Goal: Task Accomplishment & Management: Complete application form

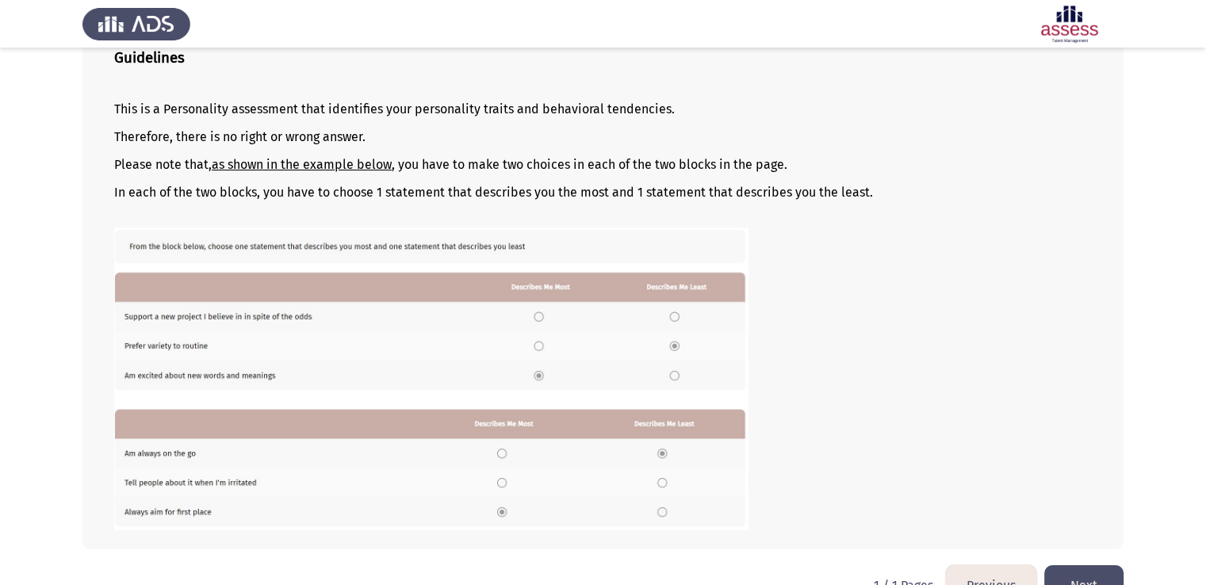
scroll to position [168, 0]
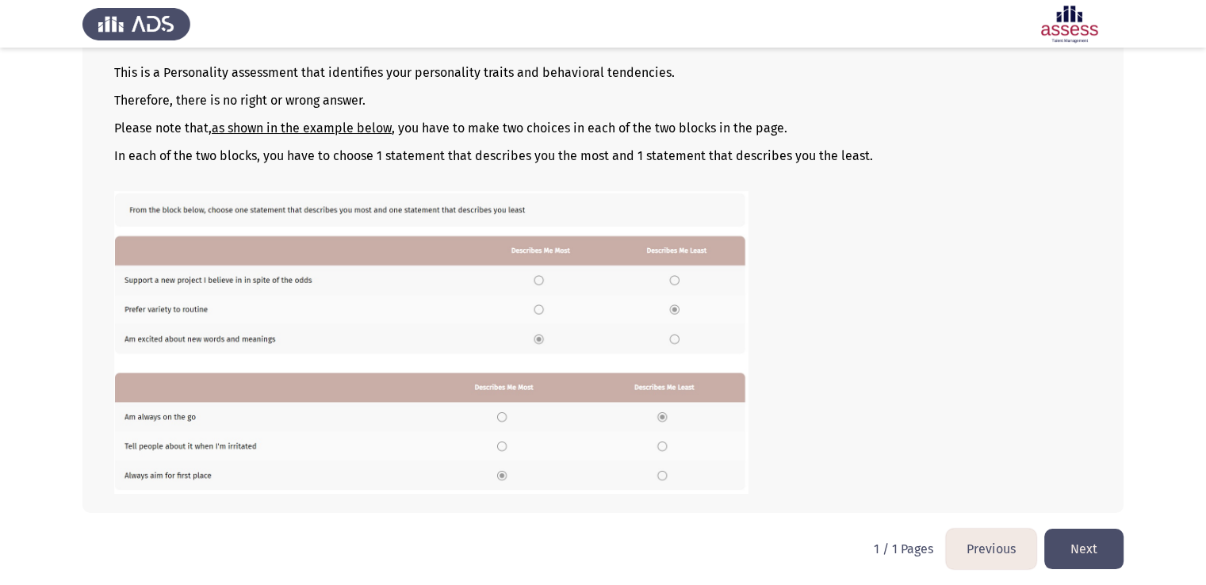
click at [1089, 549] on button "Next" at bounding box center [1083, 549] width 79 height 40
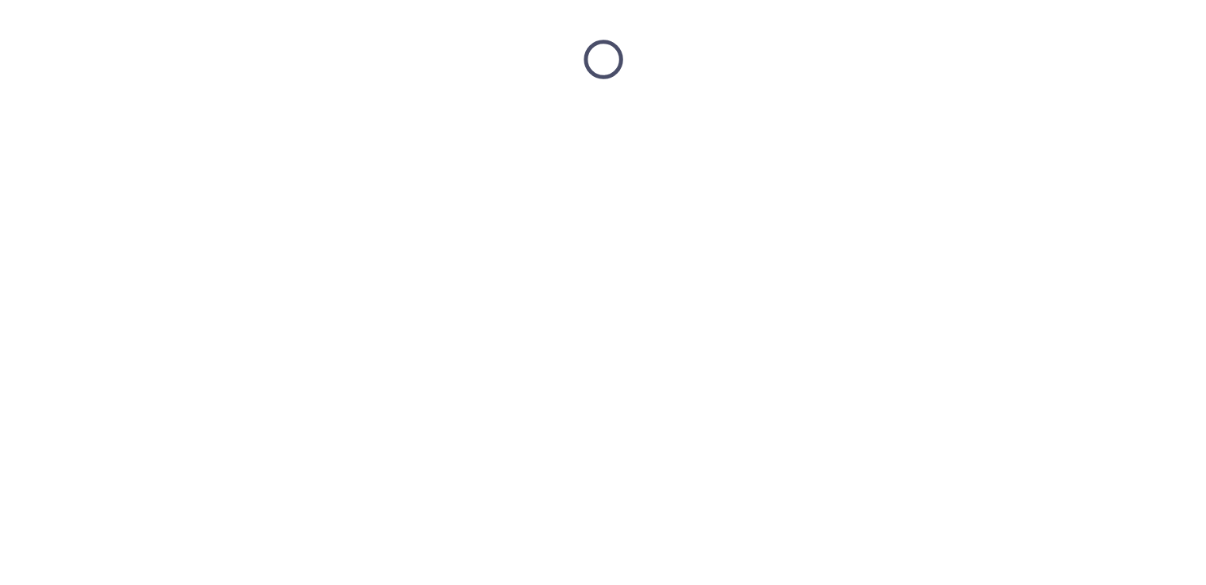
scroll to position [0, 0]
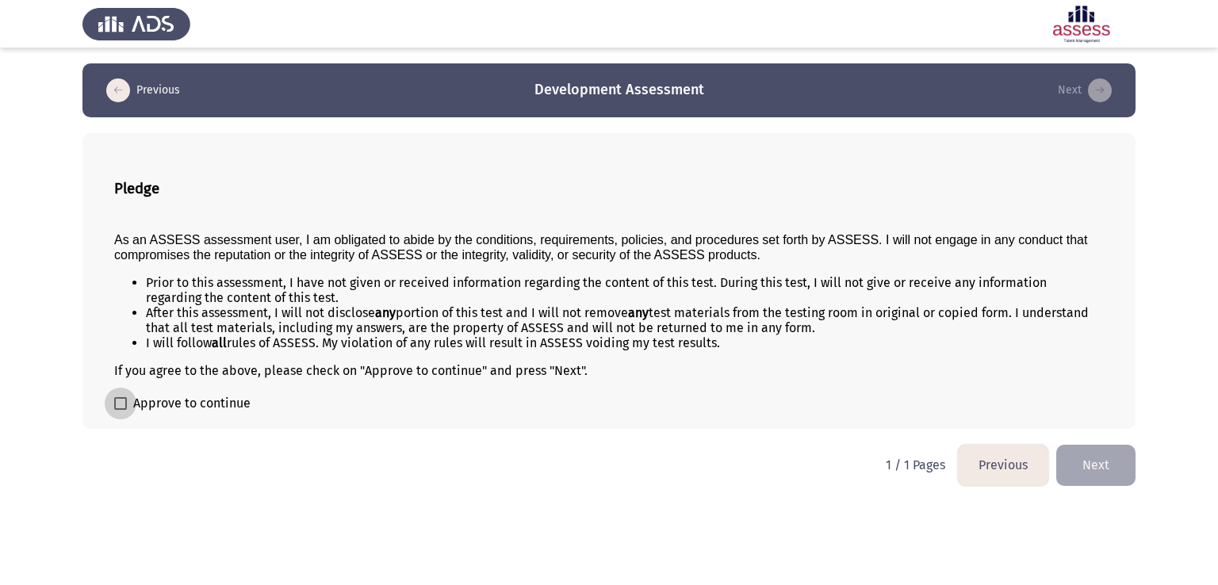
click at [120, 403] on span at bounding box center [120, 403] width 13 height 13
click at [120, 410] on input "Approve to continue" at bounding box center [120, 410] width 1 height 1
checkbox input "true"
click at [1085, 465] on button "Next" at bounding box center [1095, 465] width 79 height 40
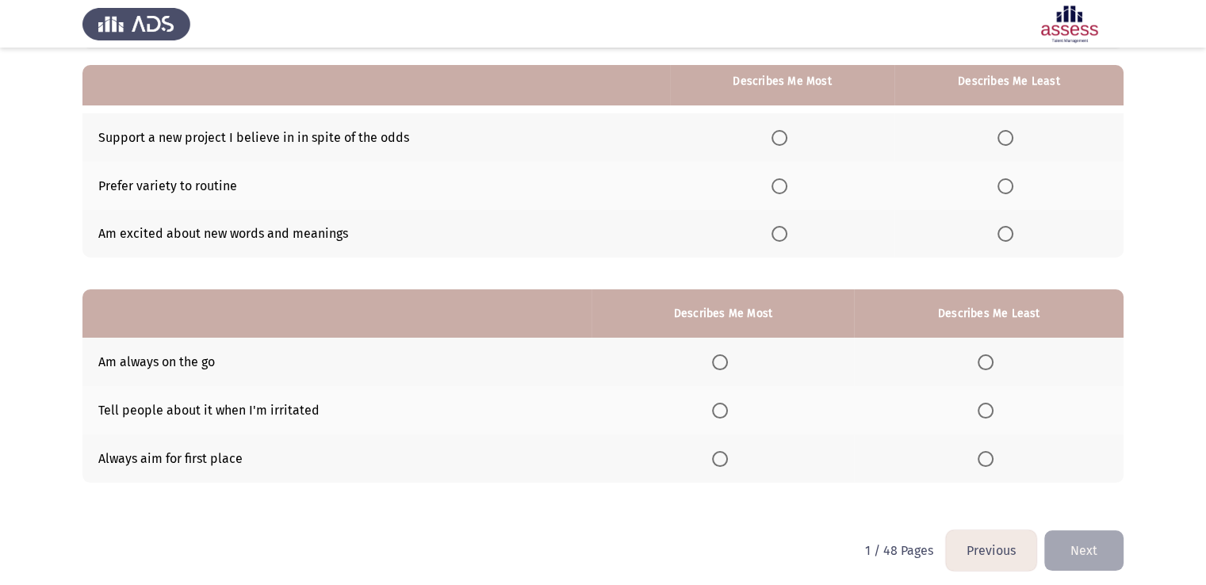
scroll to position [148, 0]
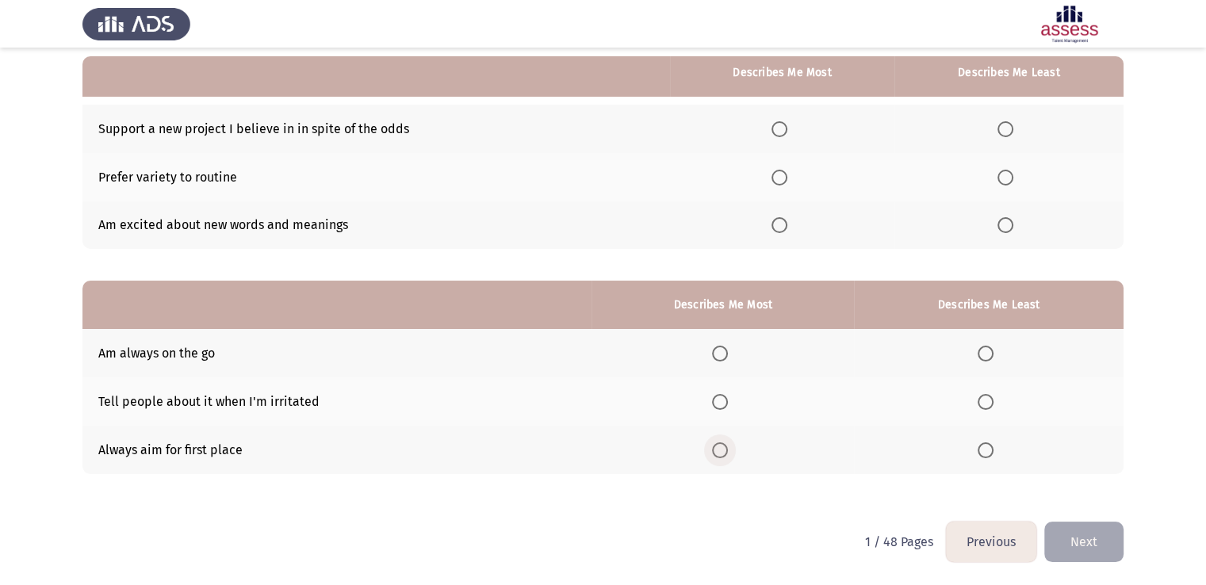
click at [723, 448] on span "Select an option" at bounding box center [720, 450] width 16 height 16
click at [723, 448] on input "Select an option" at bounding box center [720, 450] width 16 height 16
click at [982, 405] on span "Select an option" at bounding box center [985, 402] width 16 height 16
click at [982, 405] on input "Select an option" at bounding box center [985, 402] width 16 height 16
click at [777, 132] on span "Select an option" at bounding box center [779, 129] width 16 height 16
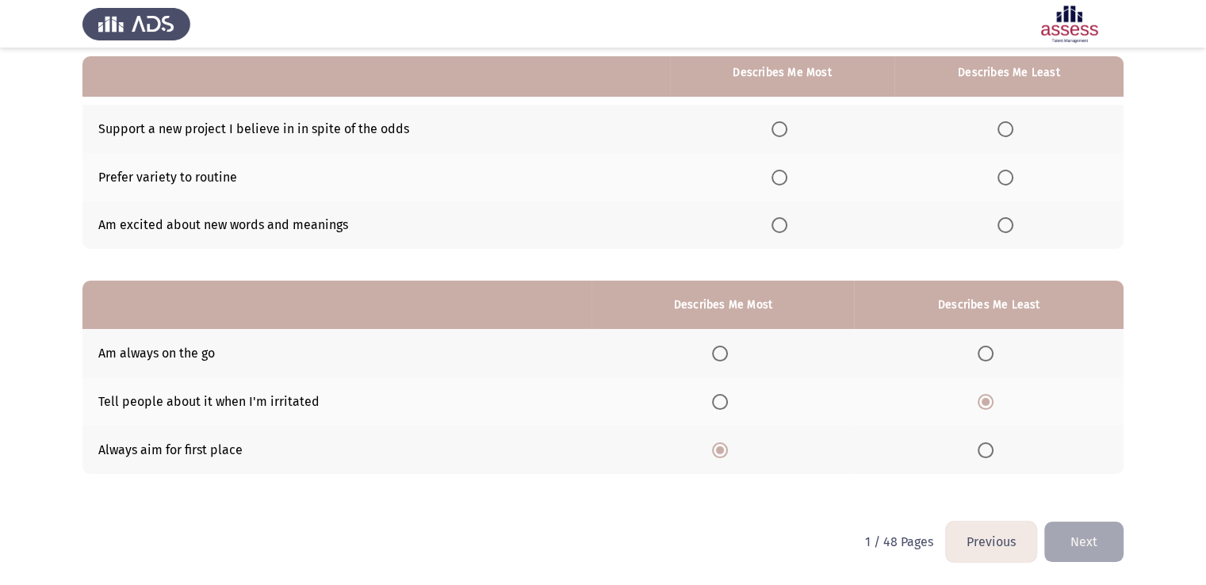
click at [777, 132] on input "Select an option" at bounding box center [779, 129] width 16 height 16
click at [780, 171] on span "Select an option" at bounding box center [779, 178] width 16 height 16
click at [780, 171] on input "Select an option" at bounding box center [779, 178] width 16 height 16
click at [1006, 132] on span "Select an option" at bounding box center [1005, 129] width 16 height 16
click at [1006, 132] on input "Select an option" at bounding box center [1005, 129] width 16 height 16
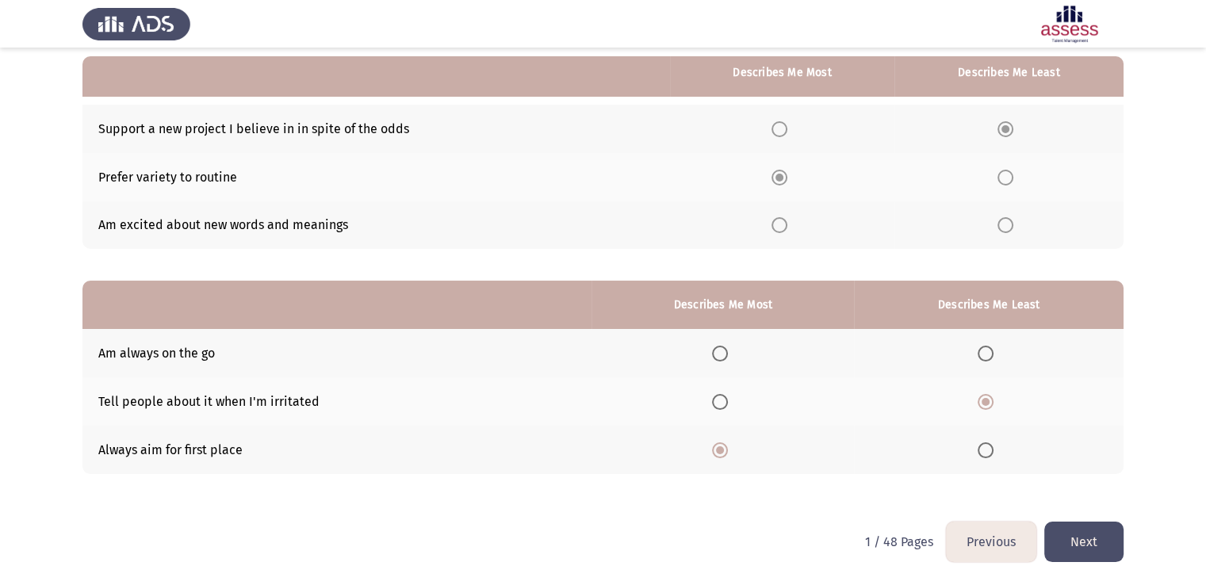
click at [1084, 538] on button "Next" at bounding box center [1083, 542] width 79 height 40
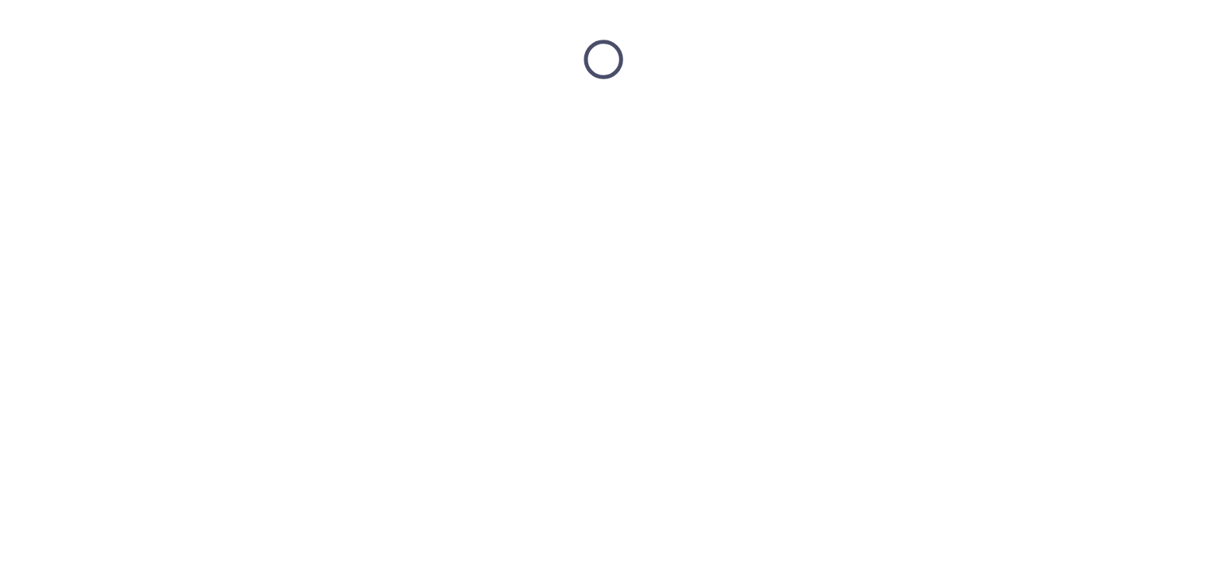
scroll to position [0, 0]
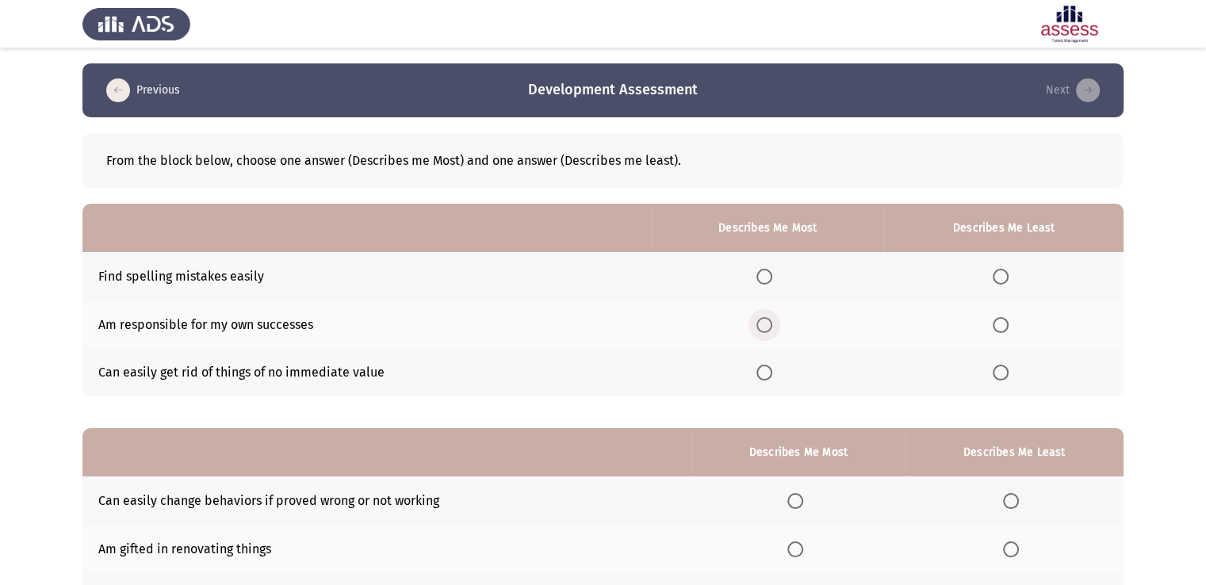
click at [764, 330] on span "Select an option" at bounding box center [764, 325] width 16 height 16
click at [764, 330] on input "Select an option" at bounding box center [764, 325] width 16 height 16
click at [1000, 275] on span "Select an option" at bounding box center [1000, 277] width 16 height 16
click at [1000, 275] on input "Select an option" at bounding box center [1000, 277] width 16 height 16
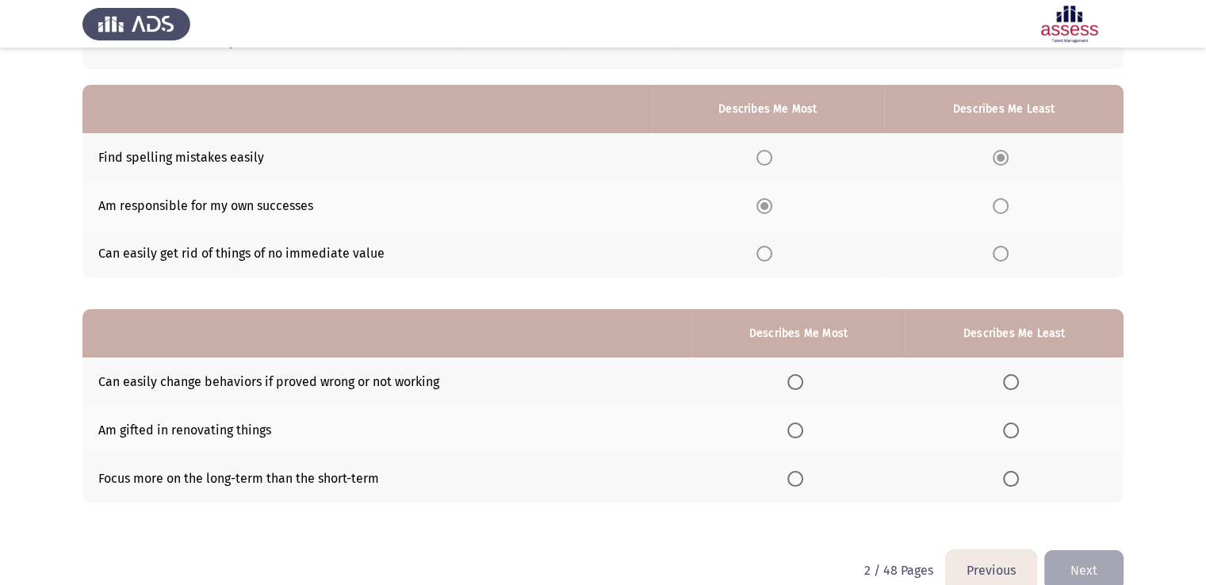
scroll to position [148, 0]
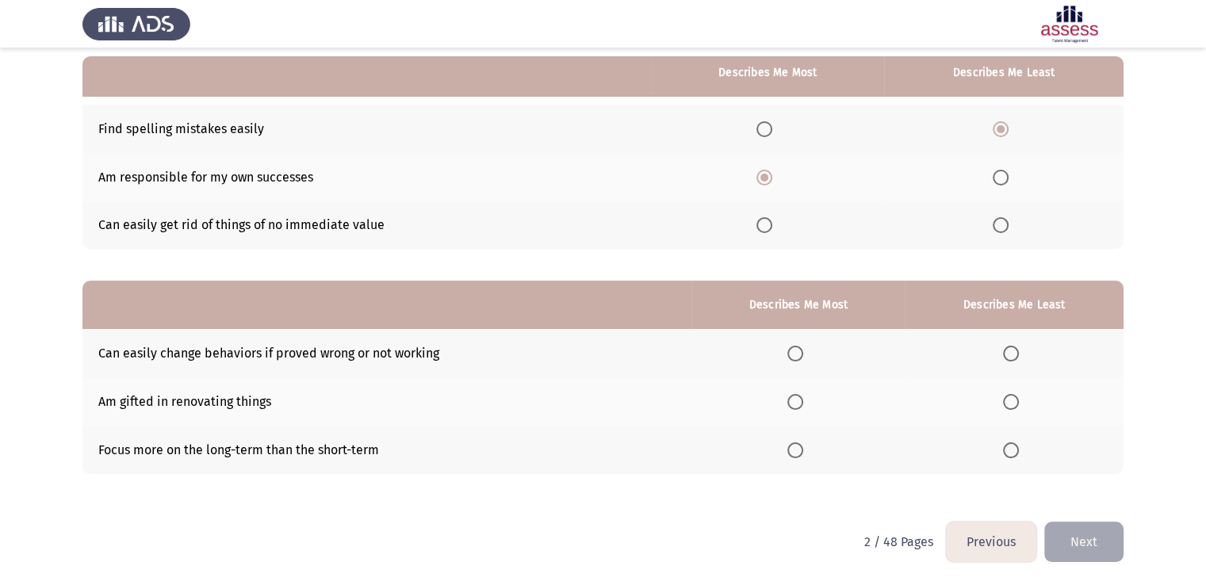
click at [798, 448] on span "Select an option" at bounding box center [795, 450] width 16 height 16
click at [798, 448] on input "Select an option" at bounding box center [795, 450] width 16 height 16
click at [1018, 350] on span "Select an option" at bounding box center [1011, 354] width 16 height 16
click at [1018, 350] on input "Select an option" at bounding box center [1011, 354] width 16 height 16
